Goal: Obtain resource: Obtain resource

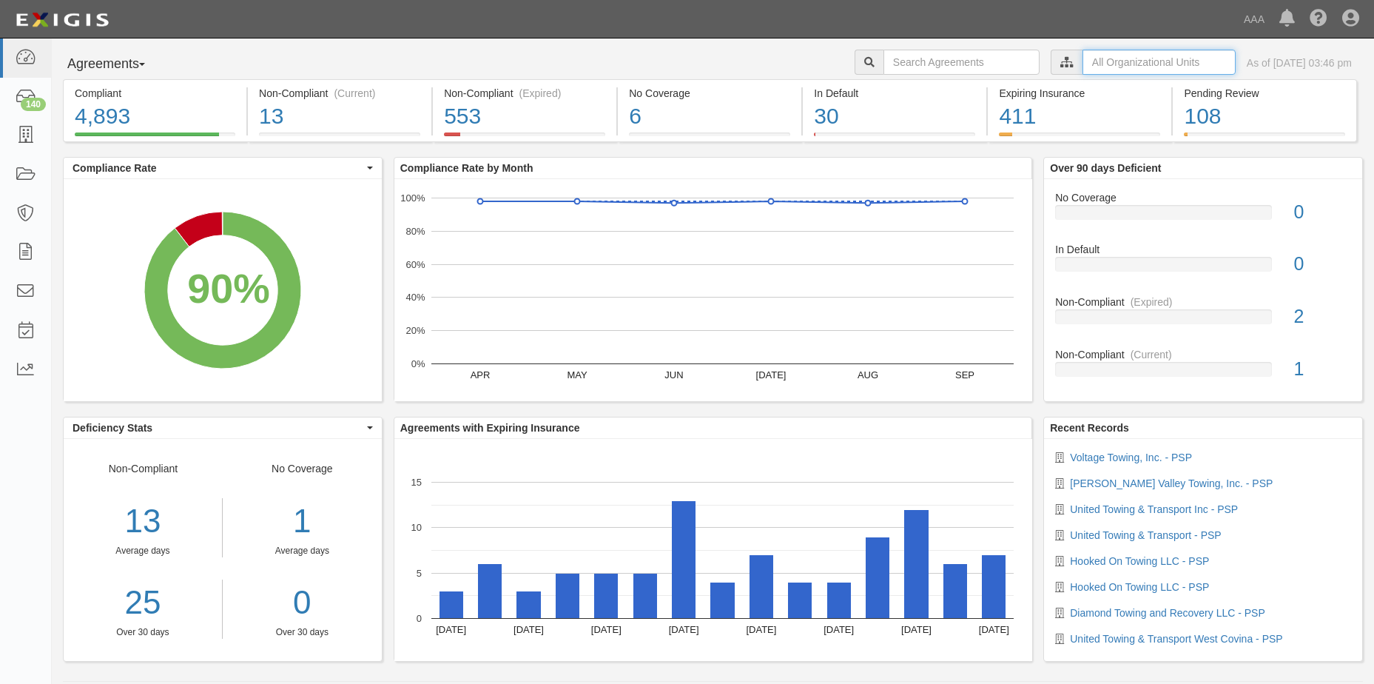
click at [1160, 61] on input "text" at bounding box center [1159, 62] width 153 height 25
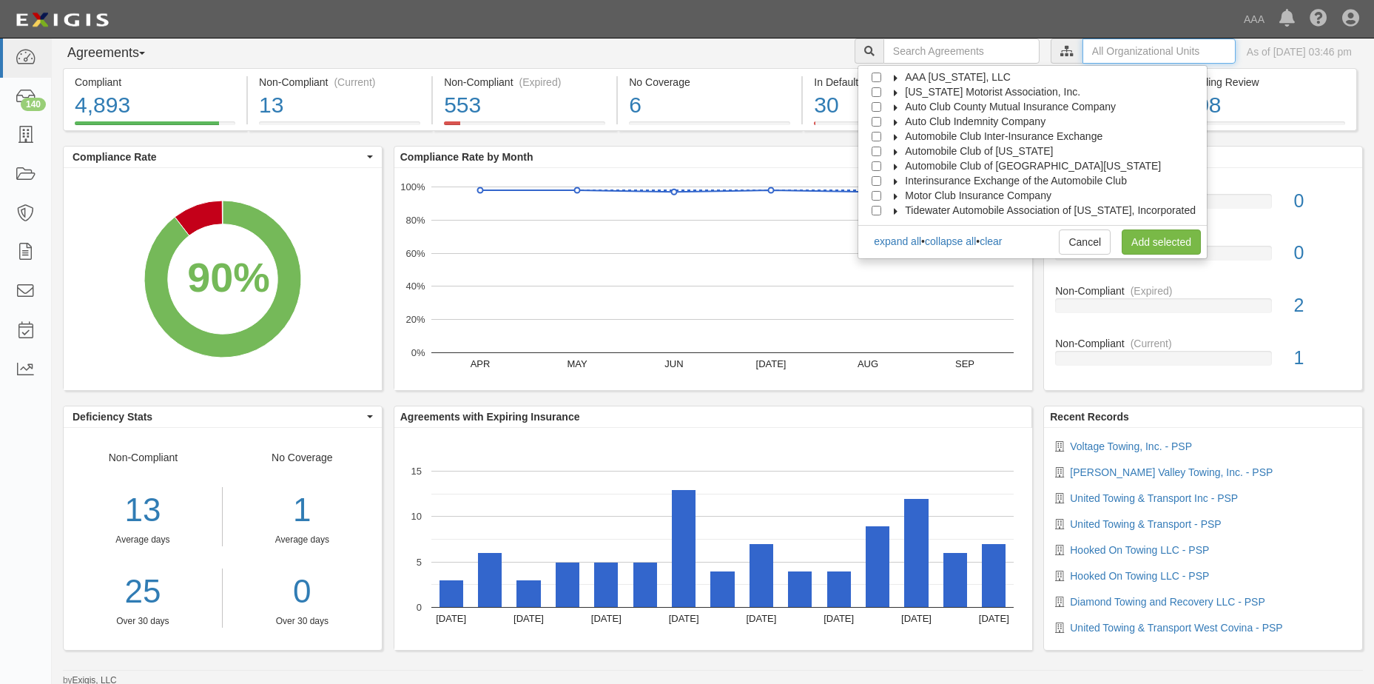
scroll to position [14, 0]
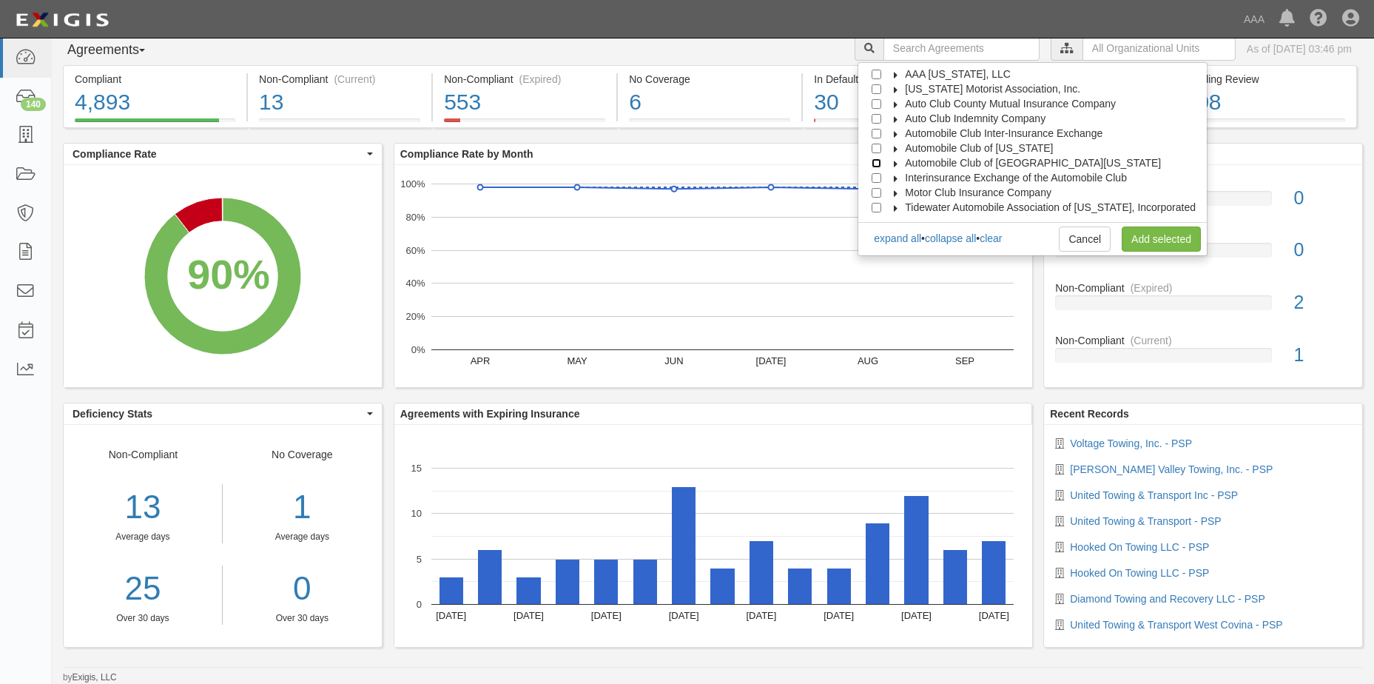
click at [881, 161] on input "Automobile Club of [GEOGRAPHIC_DATA][US_STATE]" at bounding box center [877, 163] width 10 height 10
checkbox input "true"
click at [1148, 239] on link "Add selected" at bounding box center [1161, 238] width 79 height 25
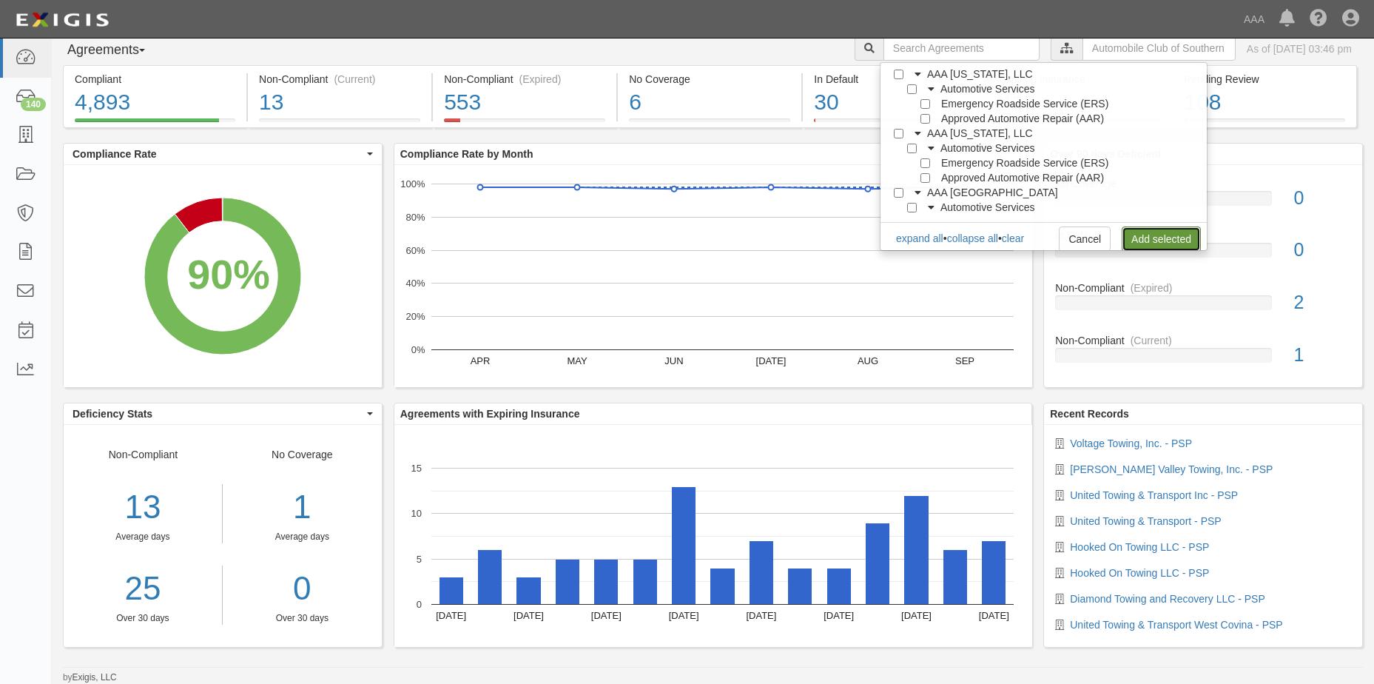
scroll to position [0, 0]
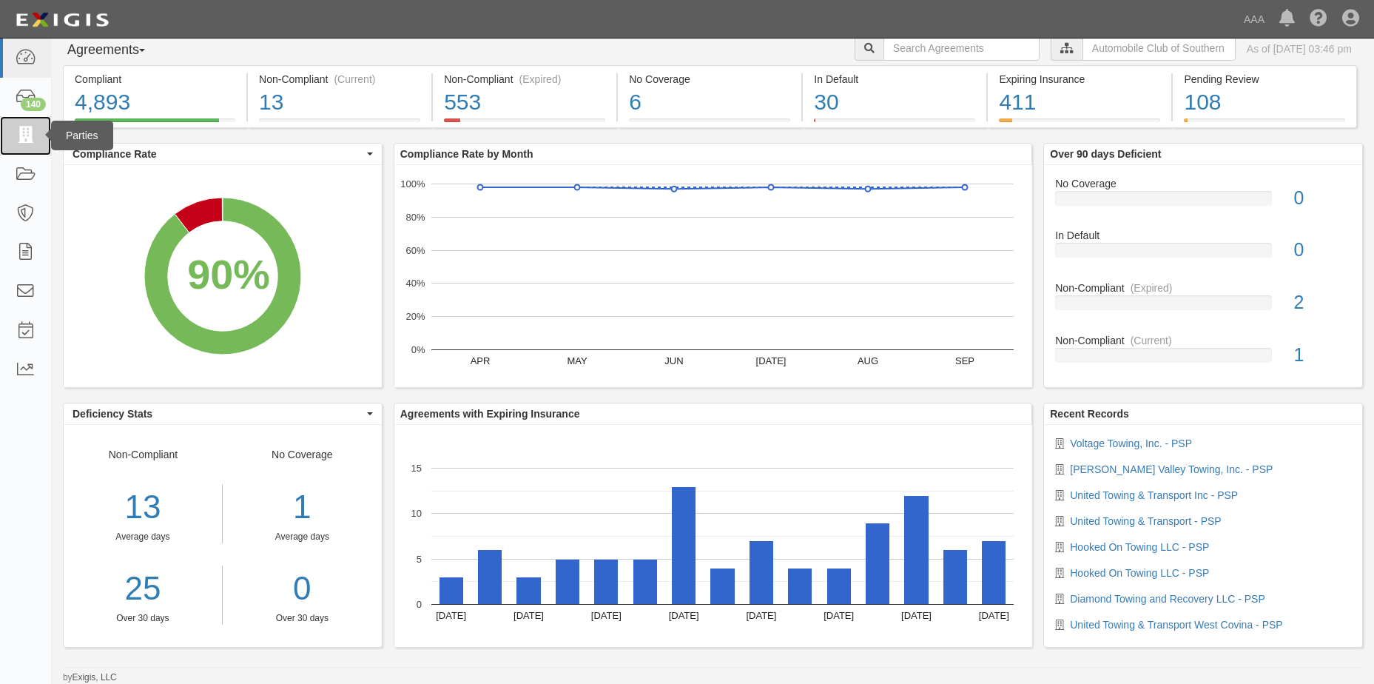
click at [30, 127] on icon at bounding box center [25, 135] width 21 height 17
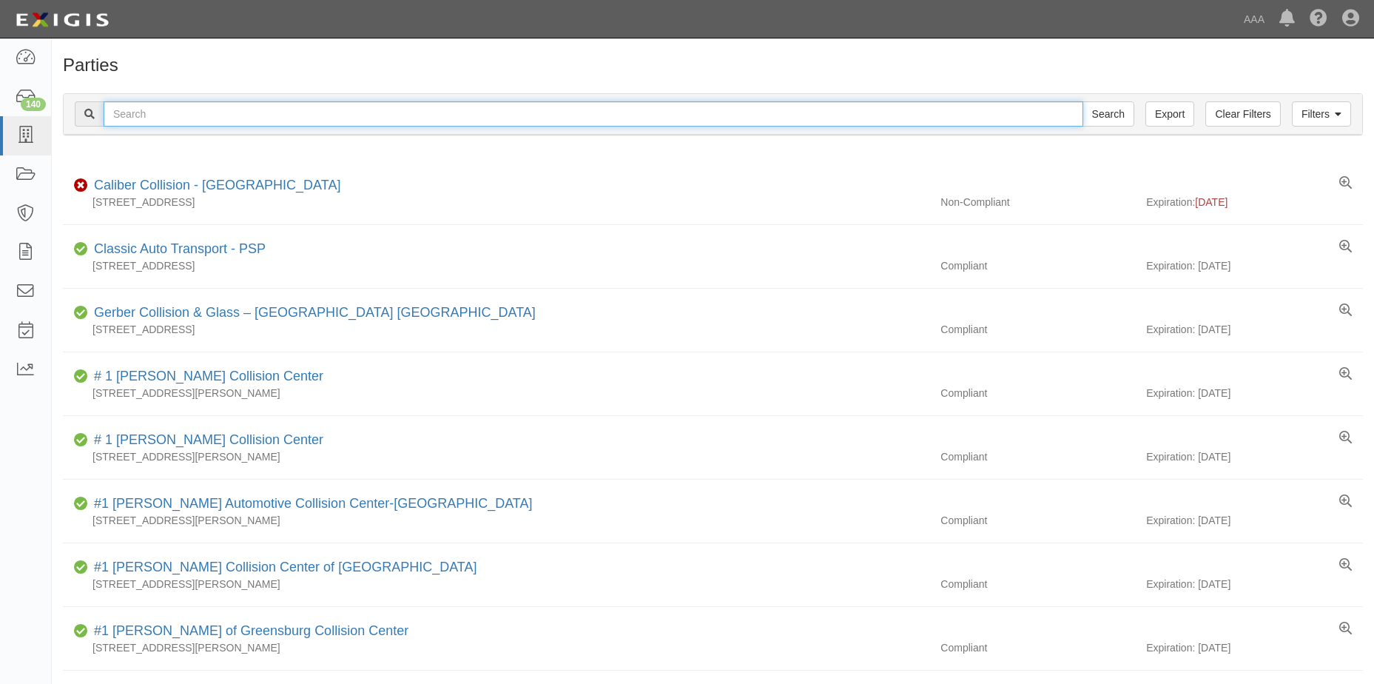
click at [141, 110] on input "text" at bounding box center [594, 113] width 980 height 25
type input "E K Group LLC"
click at [1112, 116] on input "Search" at bounding box center [1109, 113] width 52 height 25
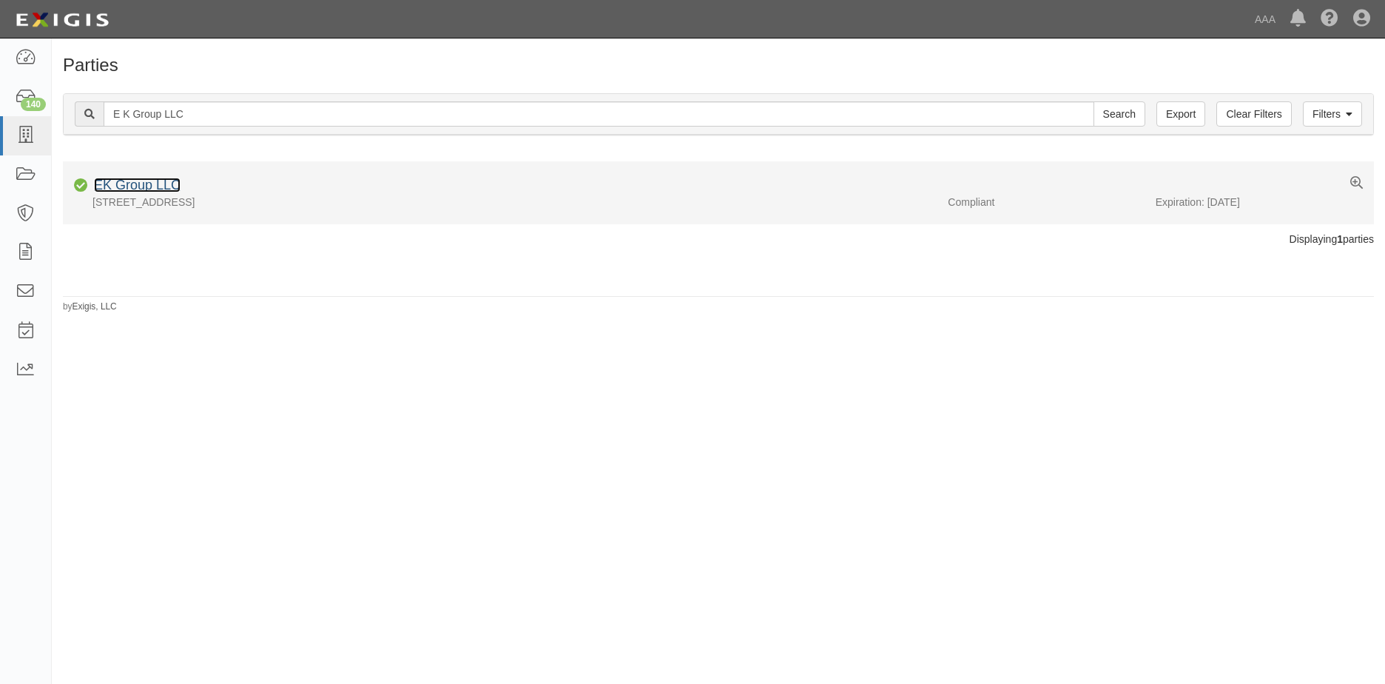
click at [149, 191] on link "EK Group LLC" at bounding box center [137, 185] width 87 height 15
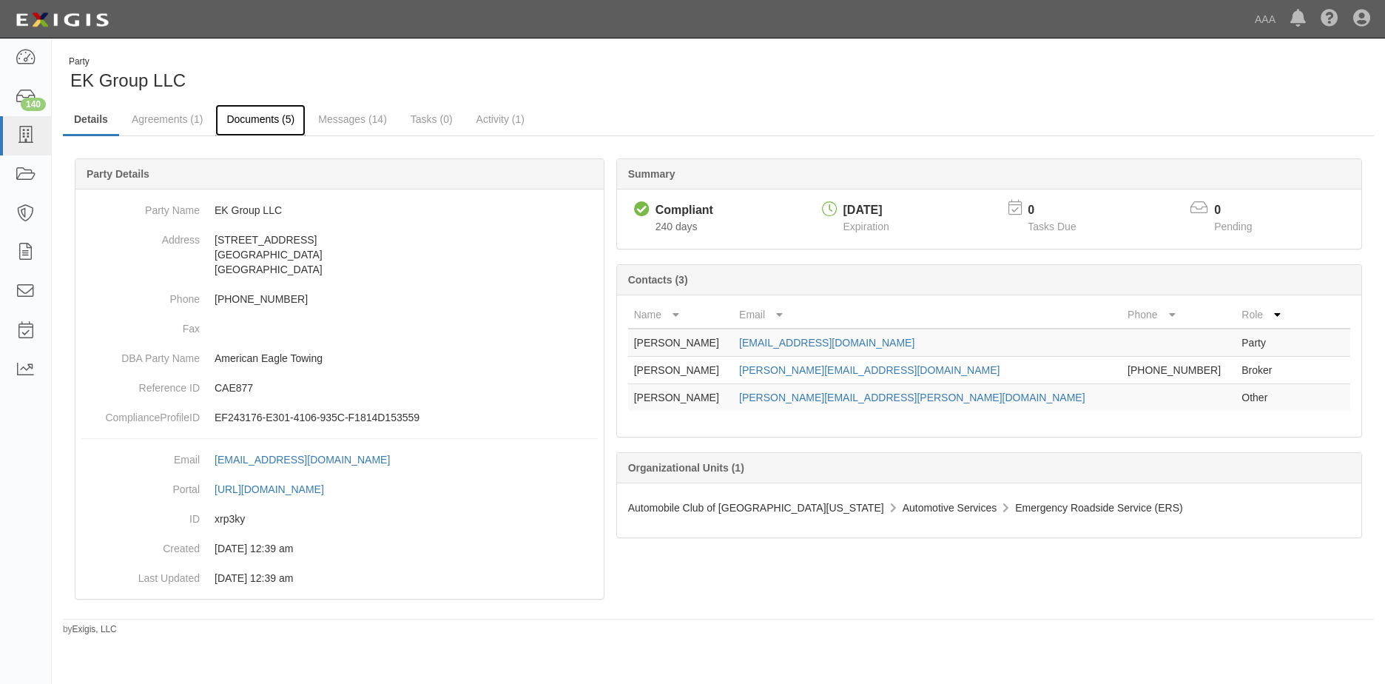
click at [280, 116] on link "Documents (5)" at bounding box center [260, 120] width 90 height 32
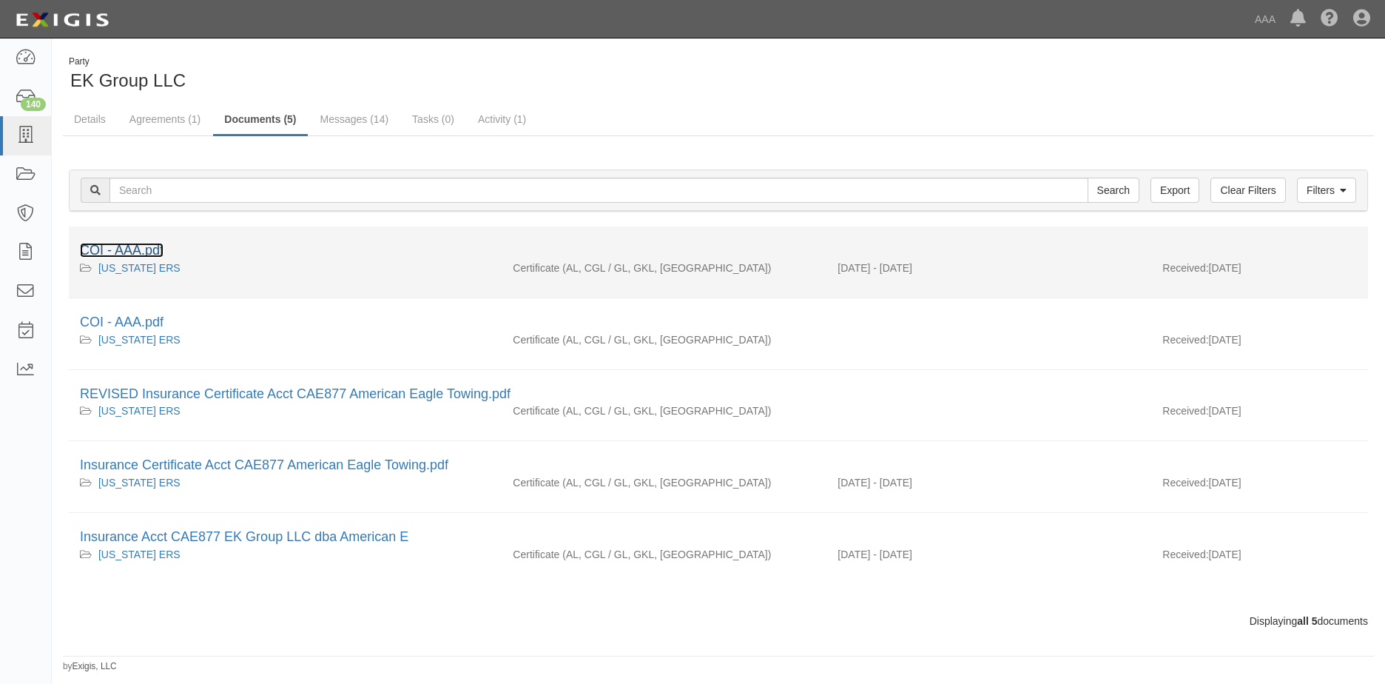
click at [123, 247] on link "COI - AAA.pdf" at bounding box center [122, 250] width 84 height 15
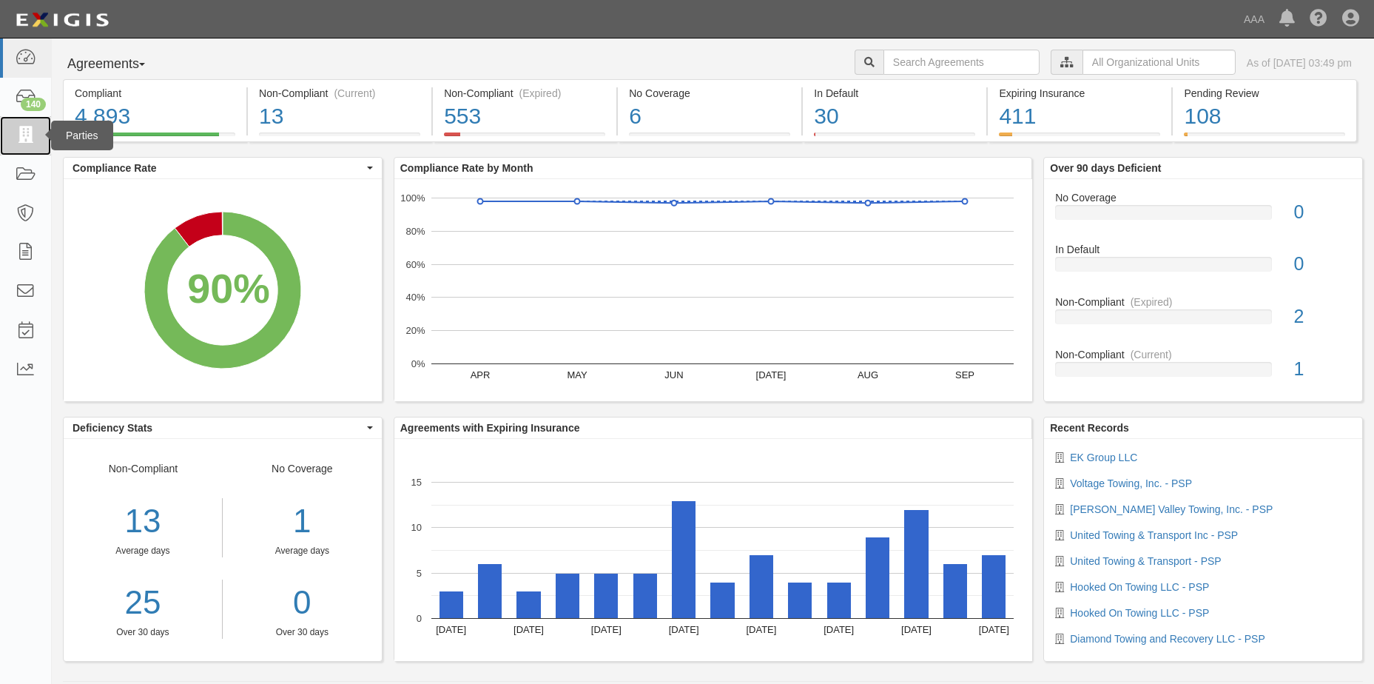
click at [30, 138] on icon at bounding box center [25, 135] width 21 height 17
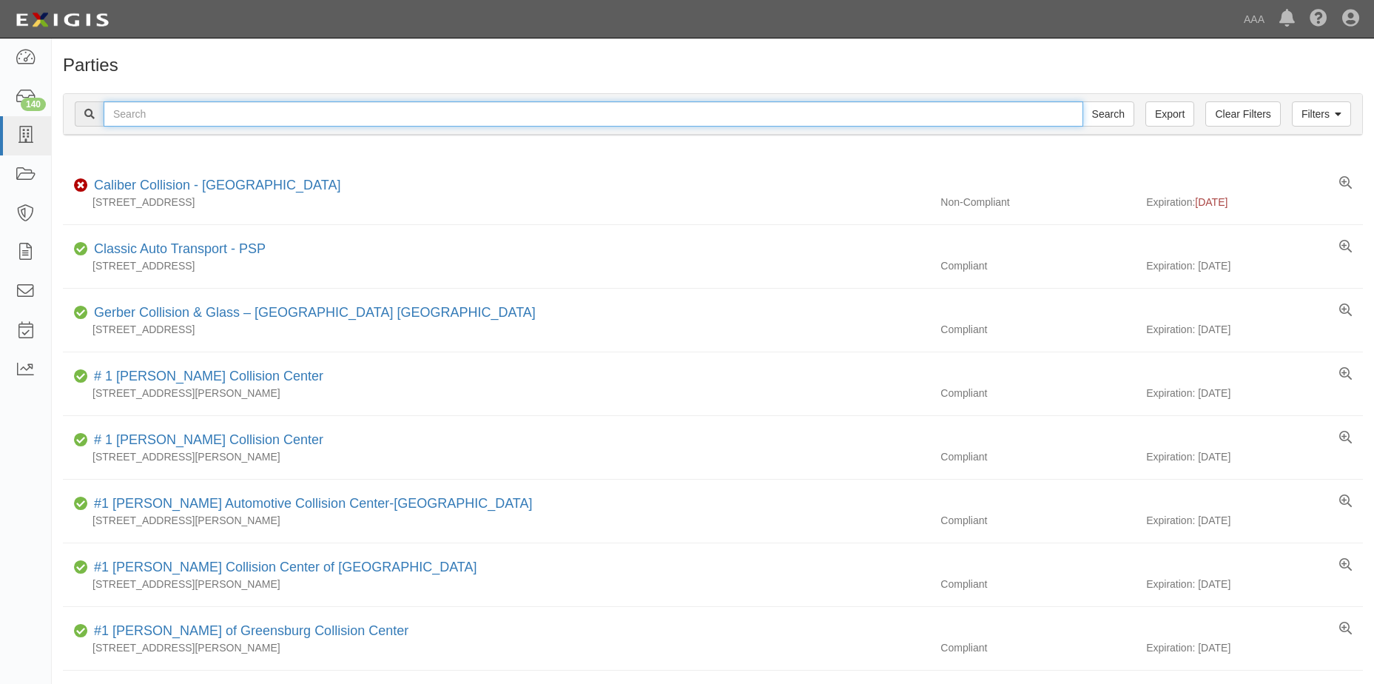
click at [181, 114] on input "text" at bounding box center [594, 113] width 980 height 25
type input "E K Group LLC"
click at [1100, 109] on input "Search" at bounding box center [1109, 113] width 52 height 25
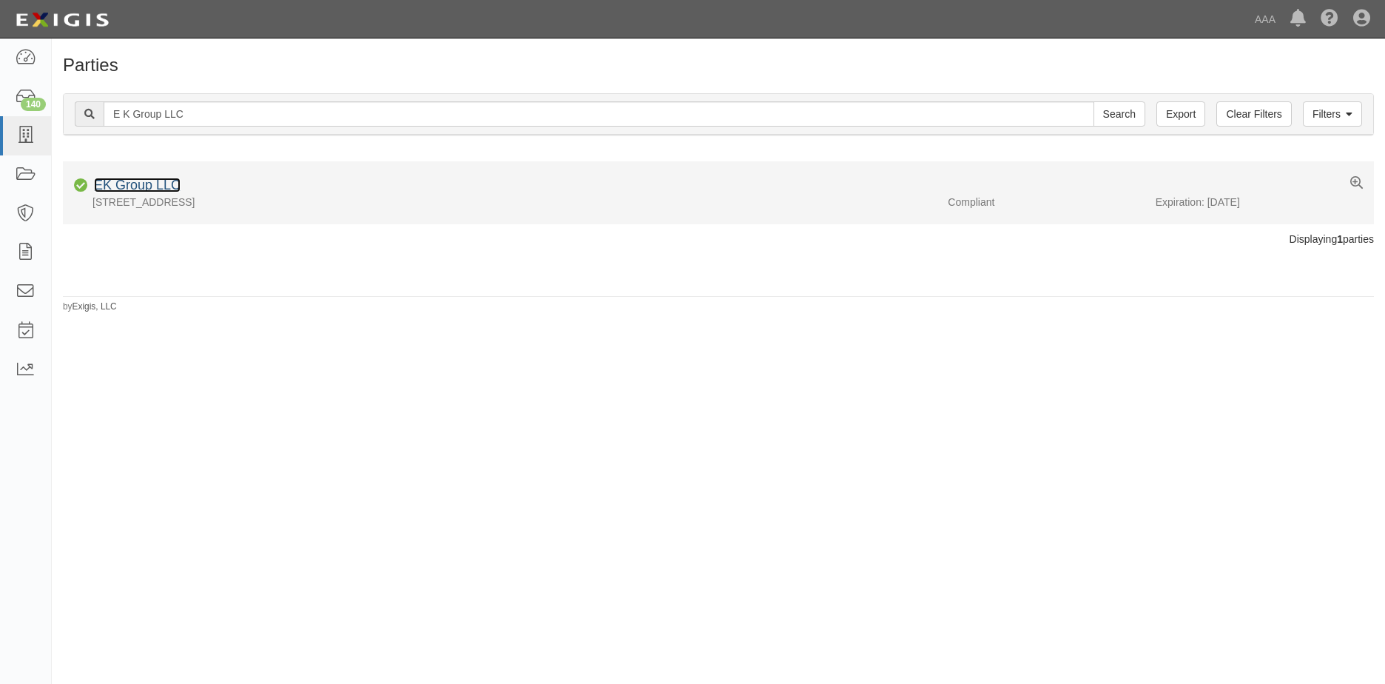
click at [165, 183] on link "EK Group LLC" at bounding box center [137, 185] width 87 height 15
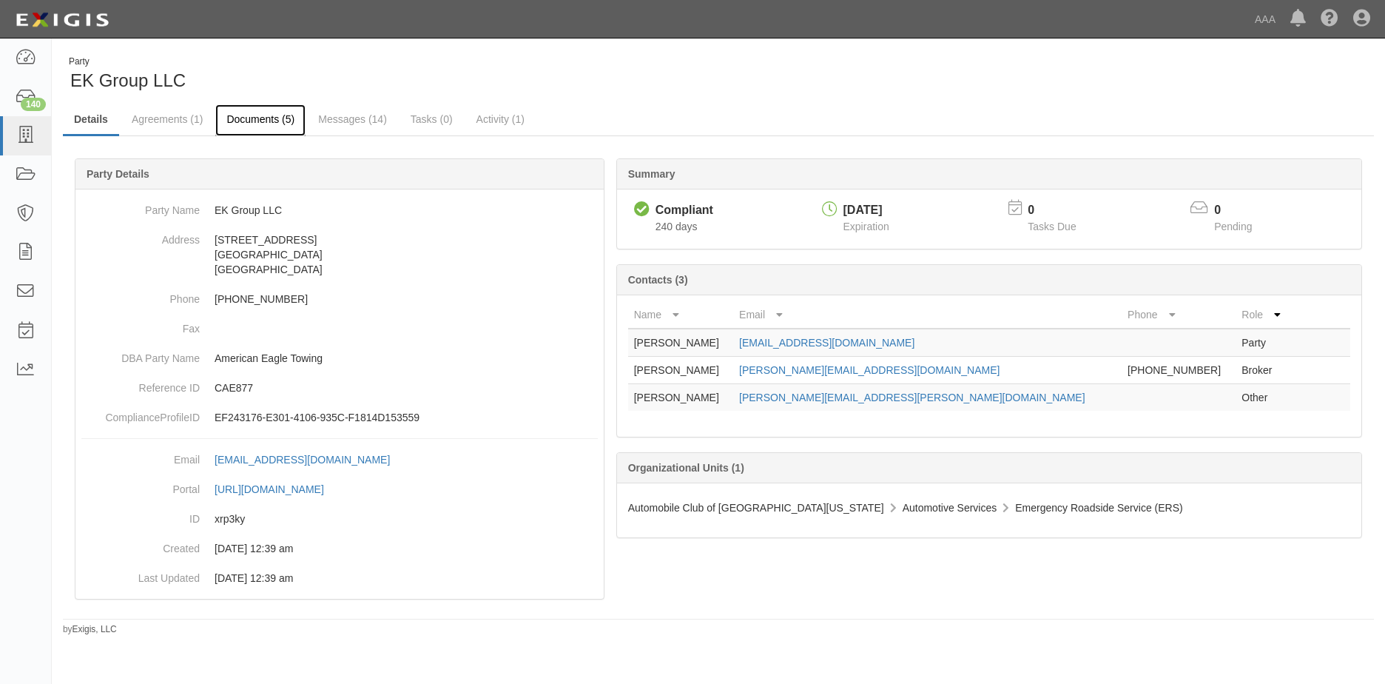
click at [266, 120] on link "Documents (5)" at bounding box center [260, 120] width 90 height 32
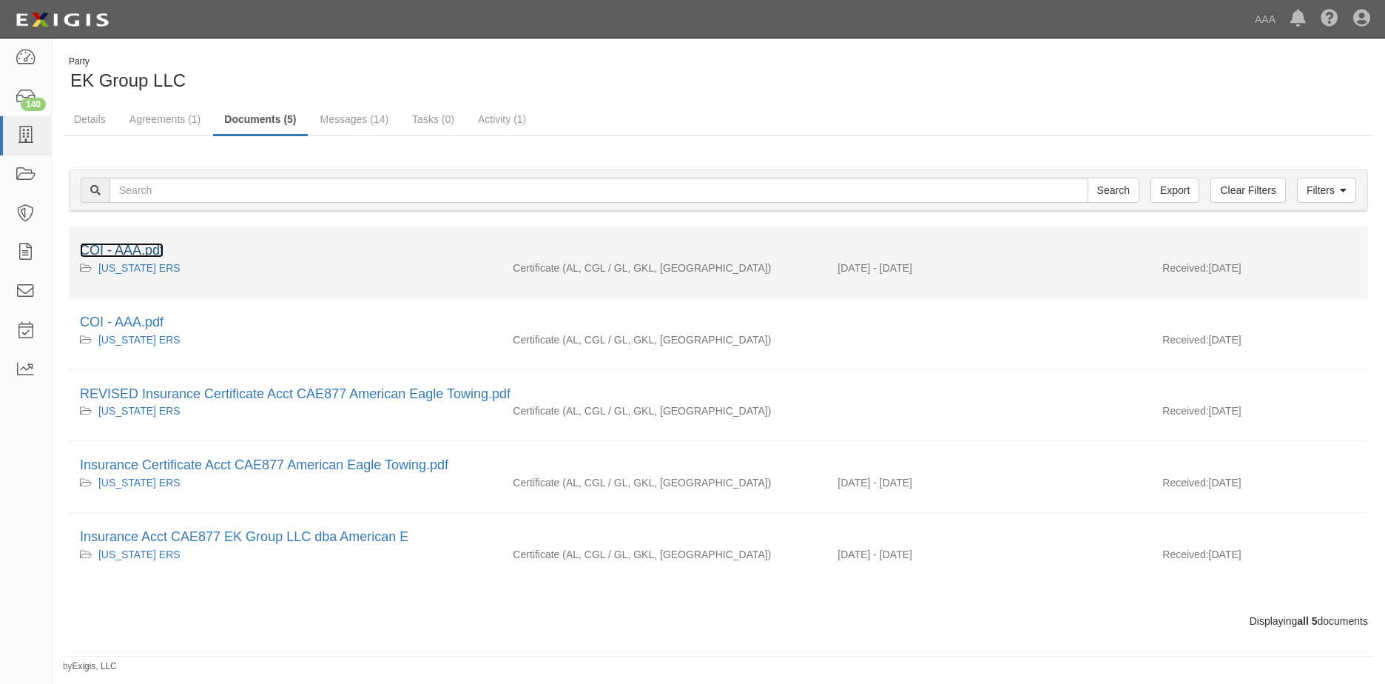
click at [136, 250] on link "COI - AAA.pdf" at bounding box center [122, 250] width 84 height 15
